Goal: Manage account settings

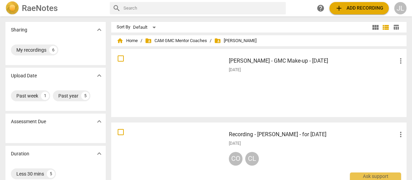
click at [151, 69] on div at bounding box center [169, 82] width 110 height 63
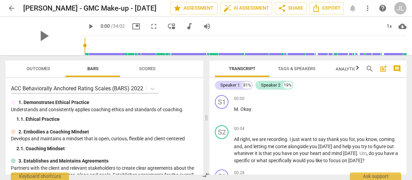
click at [400, 7] on div "JL" at bounding box center [401, 8] width 12 height 12
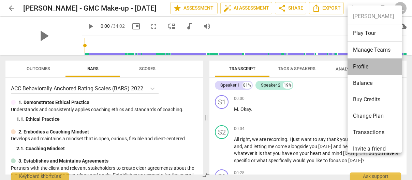
click at [366, 67] on li "Profile" at bounding box center [376, 66] width 57 height 16
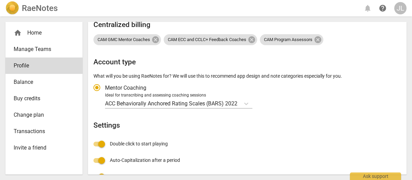
scroll to position [113, 0]
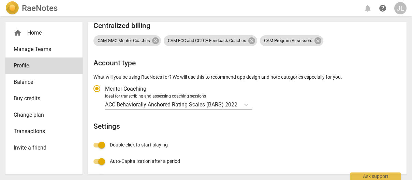
click at [247, 118] on div "Profile E-mail [EMAIL_ADDRESS][DOMAIN_NAME] edit First name [PERSON_NAME] Last …" at bounding box center [248, 83] width 308 height 337
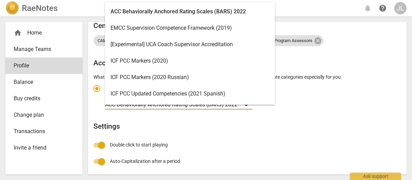
click at [246, 0] on body "RaeNotes notifications help JL home Home Manage Teams Profile Balance Buy credi…" at bounding box center [206, 0] width 412 height 0
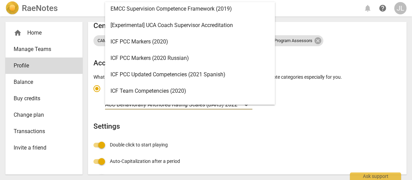
click at [177, 38] on div "ICF PCC Markers (2020)" at bounding box center [190, 41] width 170 height 16
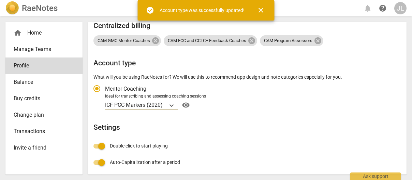
radio input "false"
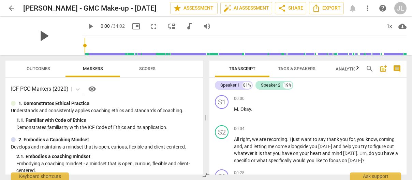
click at [42, 35] on span "play_arrow" at bounding box center [44, 36] width 18 height 18
click at [42, 36] on span "pause" at bounding box center [44, 36] width 18 height 18
type input "2"
